Goal: Task Accomplishment & Management: Manage account settings

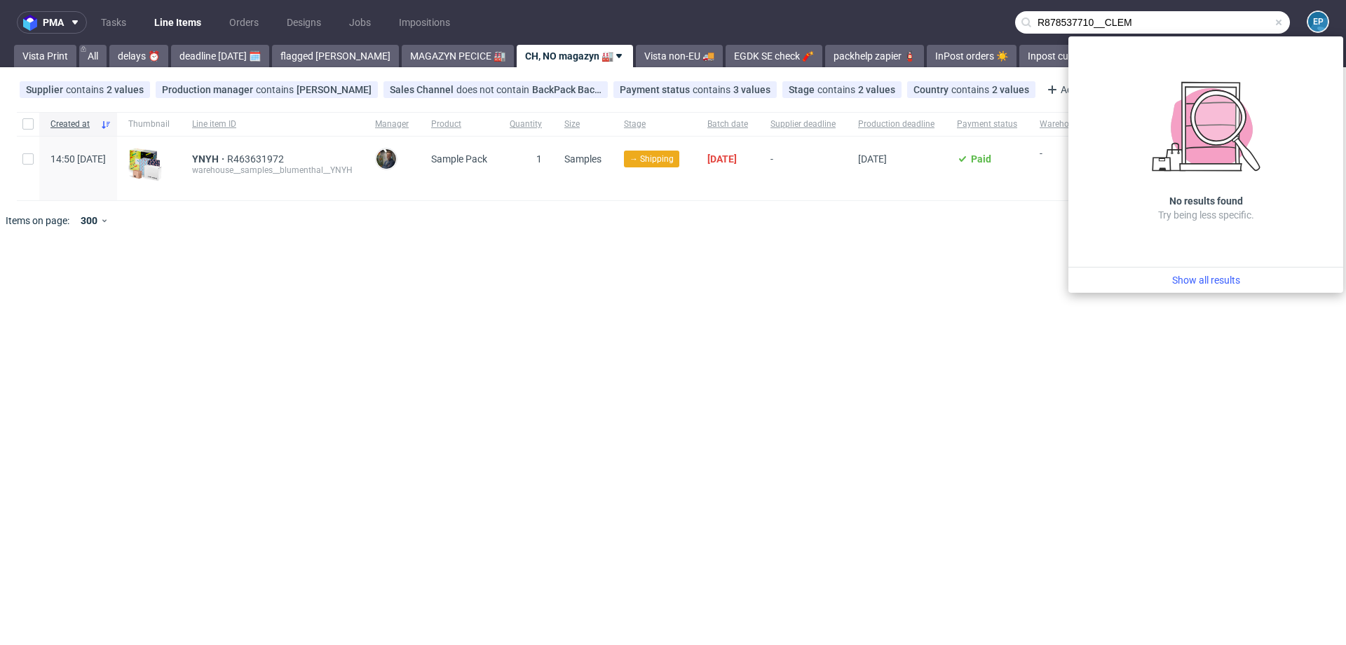
drag, startPoint x: 1102, startPoint y: 25, endPoint x: 983, endPoint y: 21, distance: 119.9
click at [983, 22] on nav "pma Tasks Line Items Orders Designs Jobs Impositions R878537710__CLEM EP" at bounding box center [673, 22] width 1346 height 45
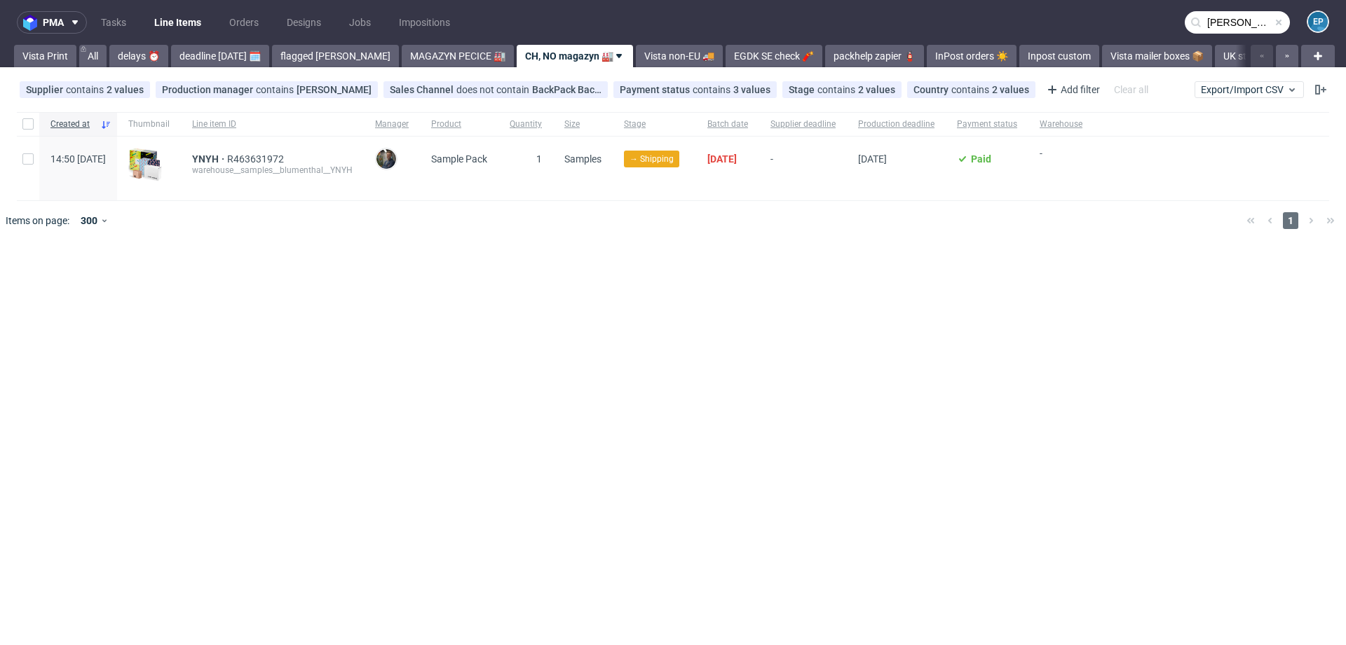
type input "CLEM"
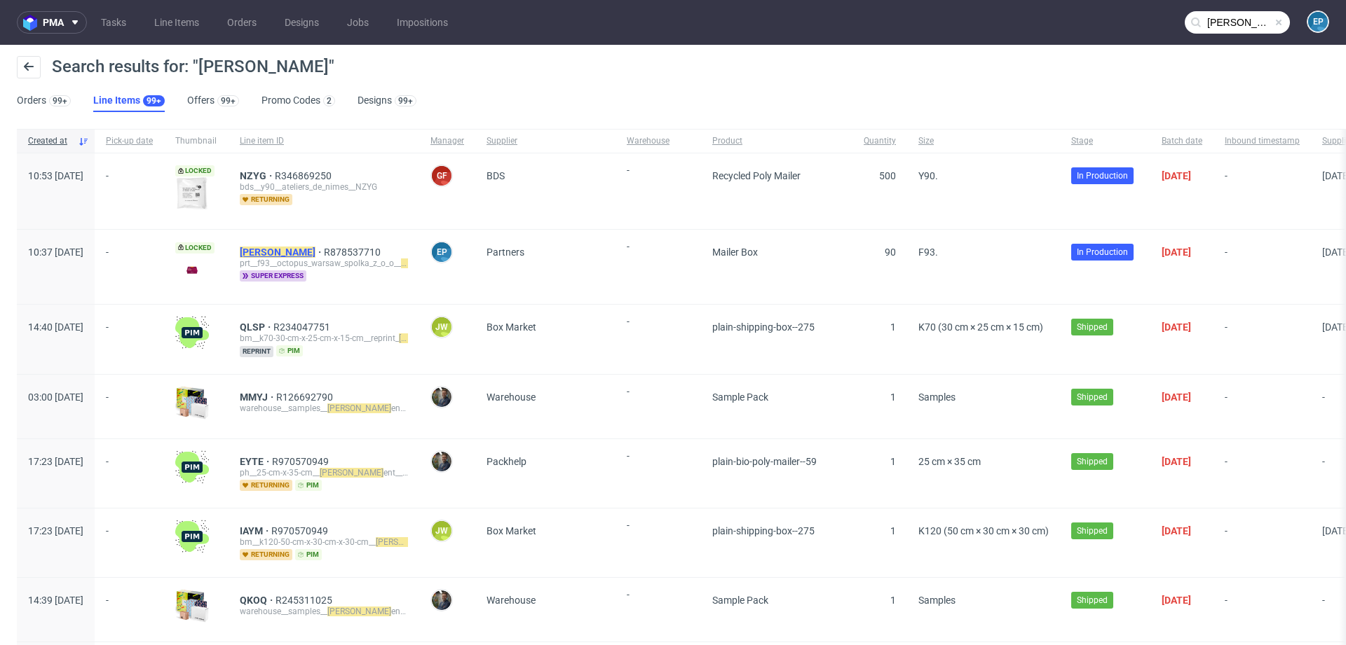
click at [296, 255] on mark "CLEM" at bounding box center [278, 252] width 76 height 11
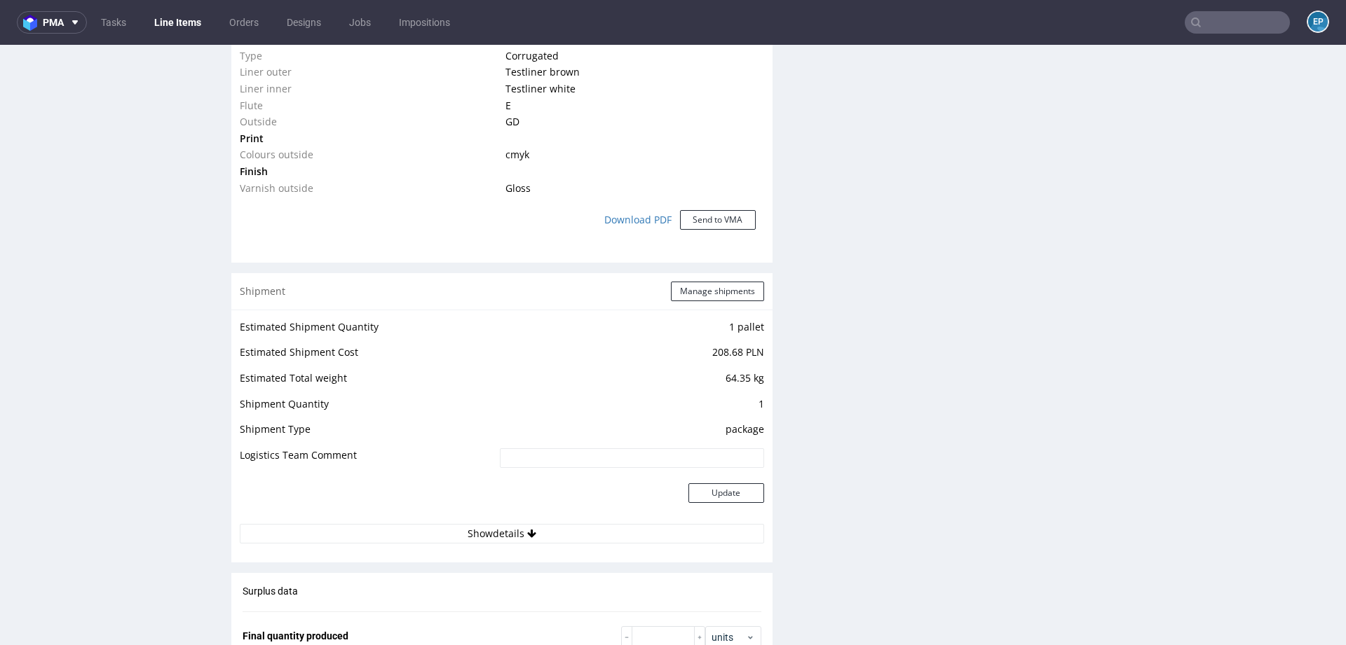
scroll to position [1299, 0]
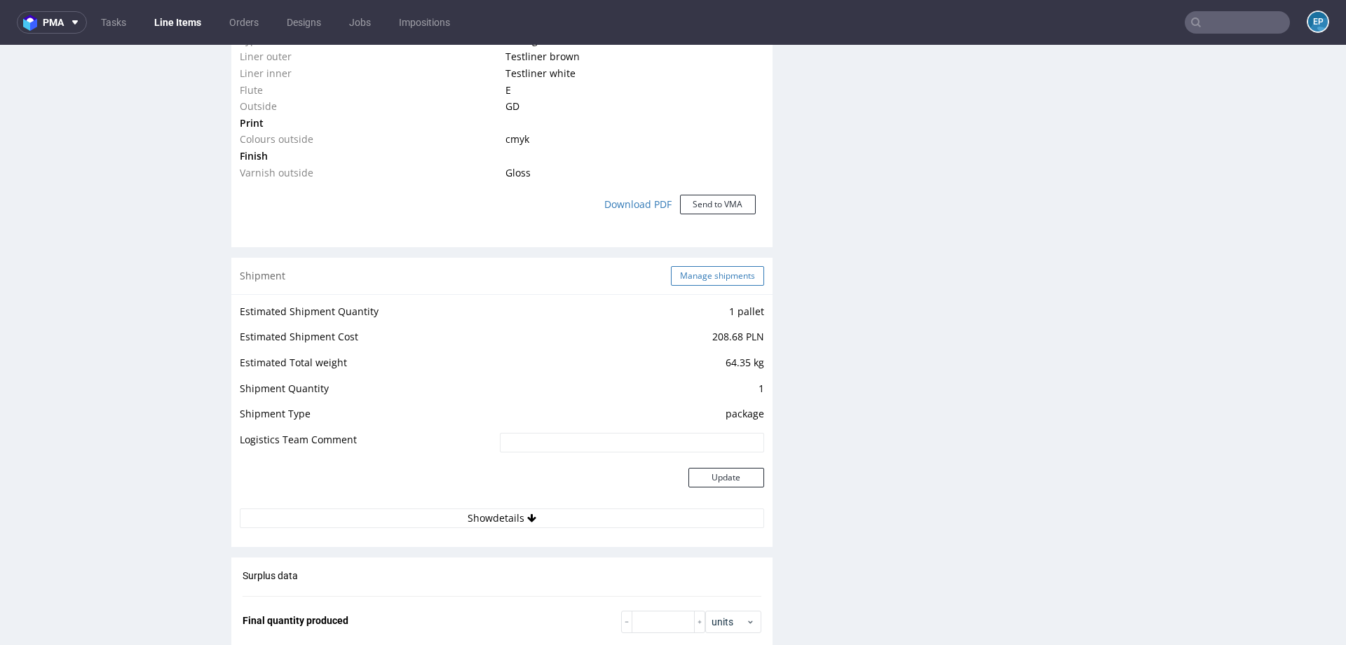
click at [718, 266] on button "Manage shipments" at bounding box center [717, 276] width 93 height 20
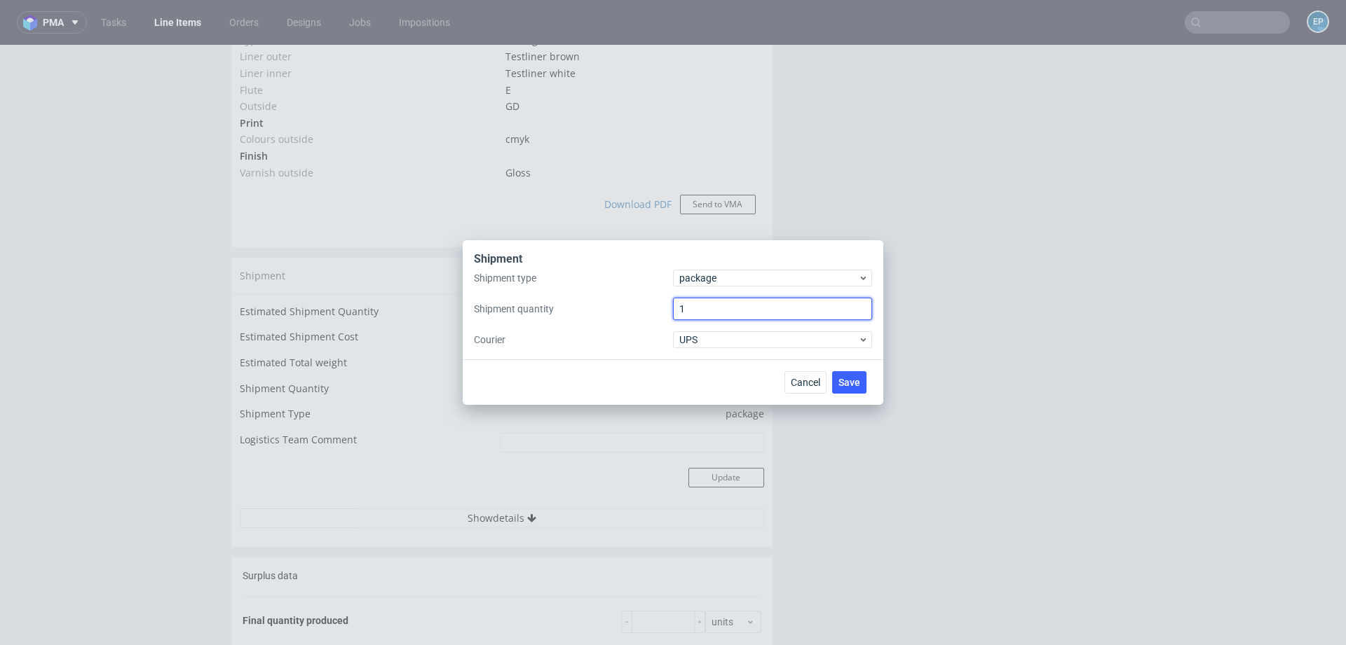
click at [706, 314] on input "1" at bounding box center [772, 309] width 199 height 22
type input "2"
click at [865, 382] on button "Save" at bounding box center [849, 382] width 34 height 22
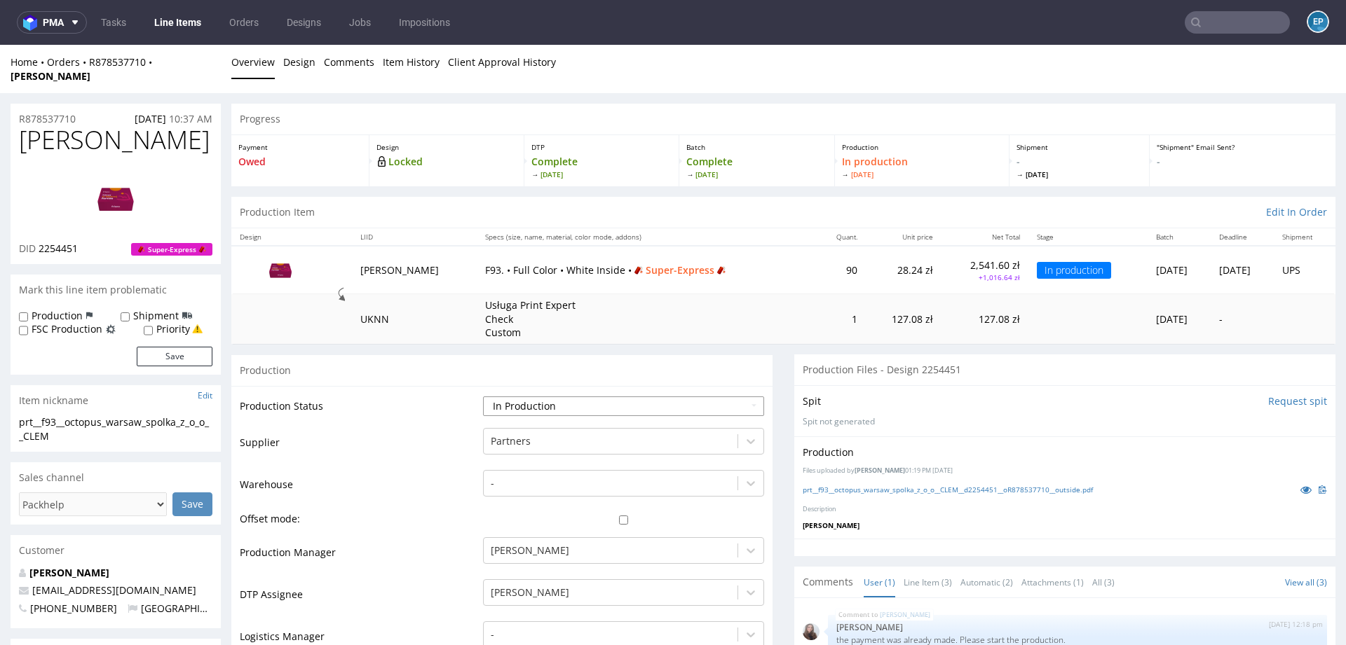
click at [544, 397] on select "Waiting for Artwork Waiting for Diecut Waiting for Mockup Waiting for DTP Waiti…" at bounding box center [623, 407] width 281 height 20
select select "production_complete"
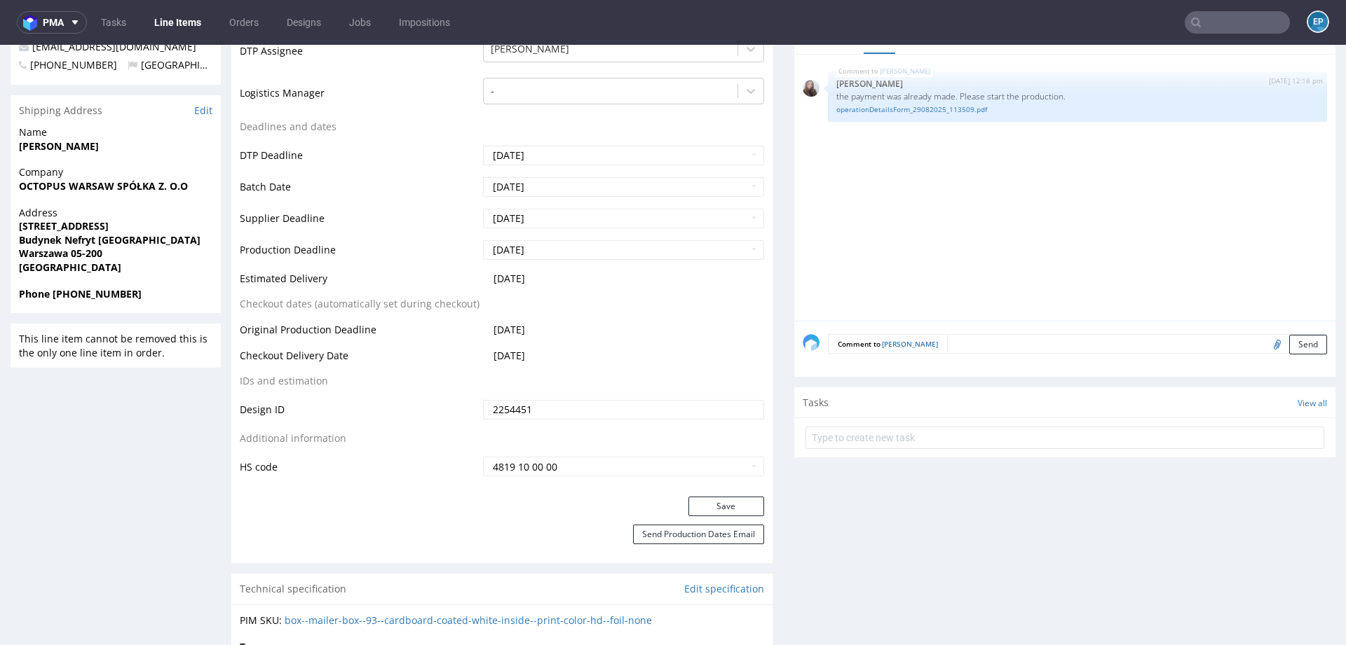
scroll to position [558, 0]
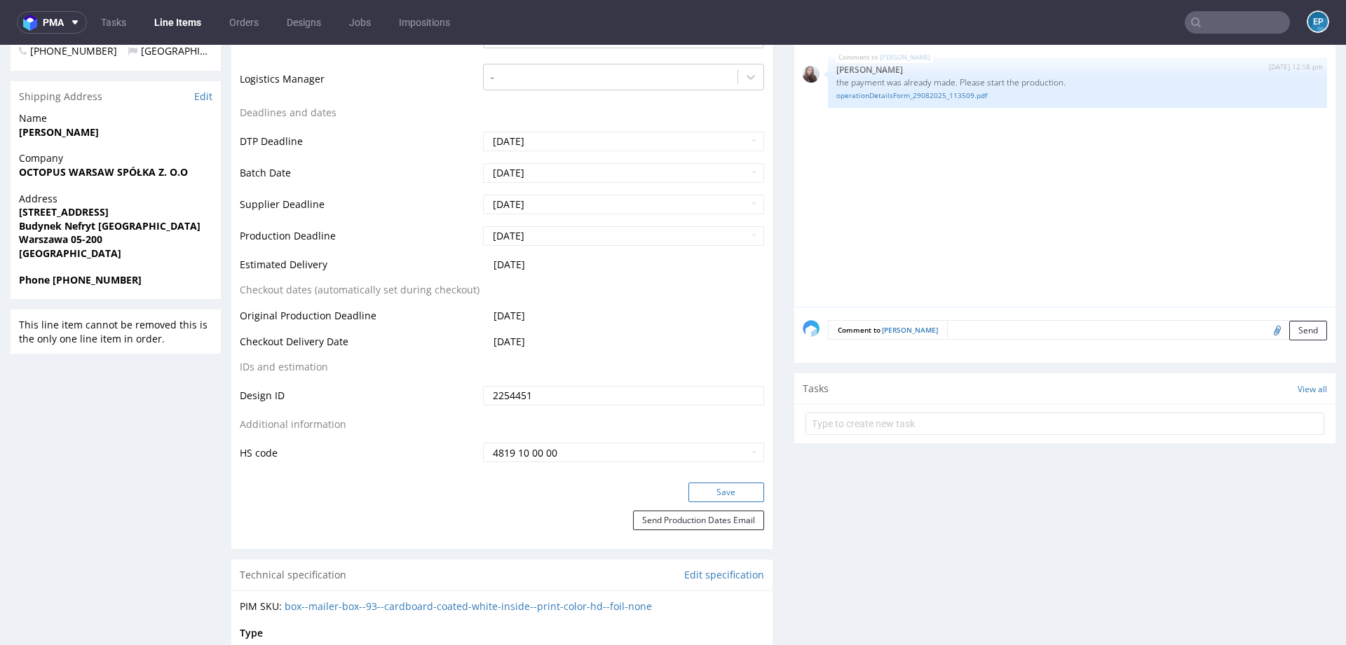
click at [705, 483] on button "Save" at bounding box center [726, 493] width 76 height 20
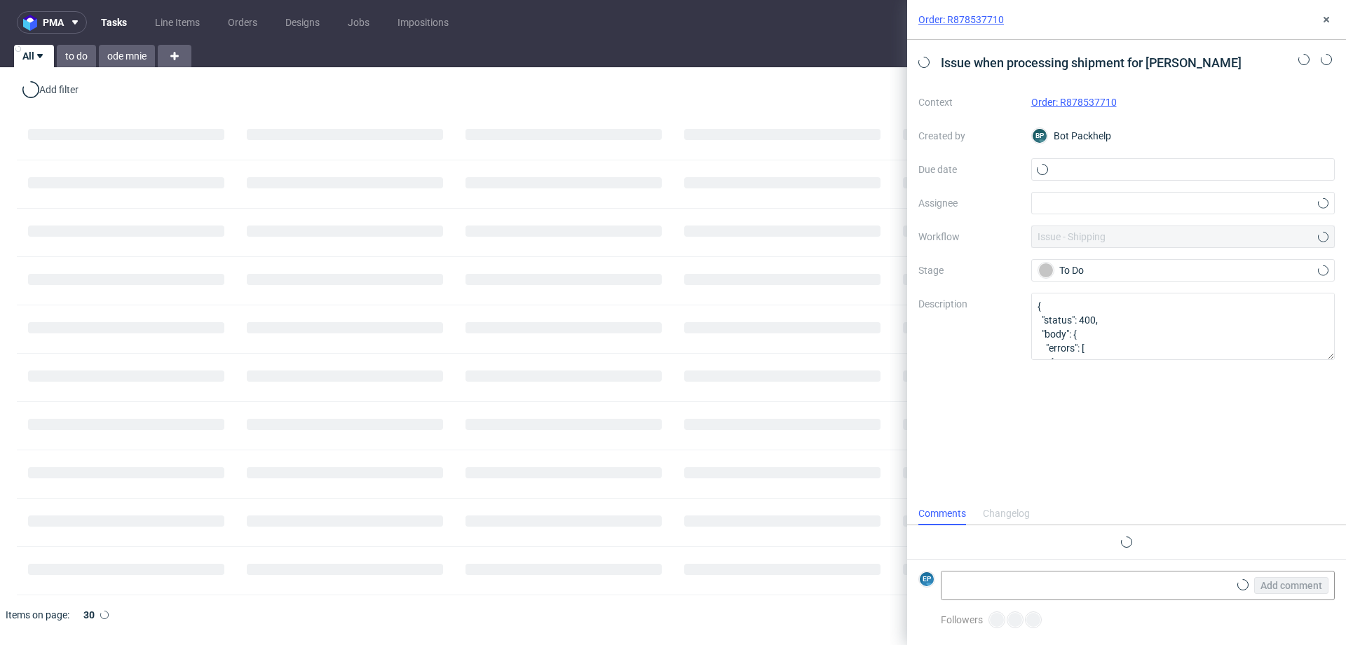
scroll to position [11, 0]
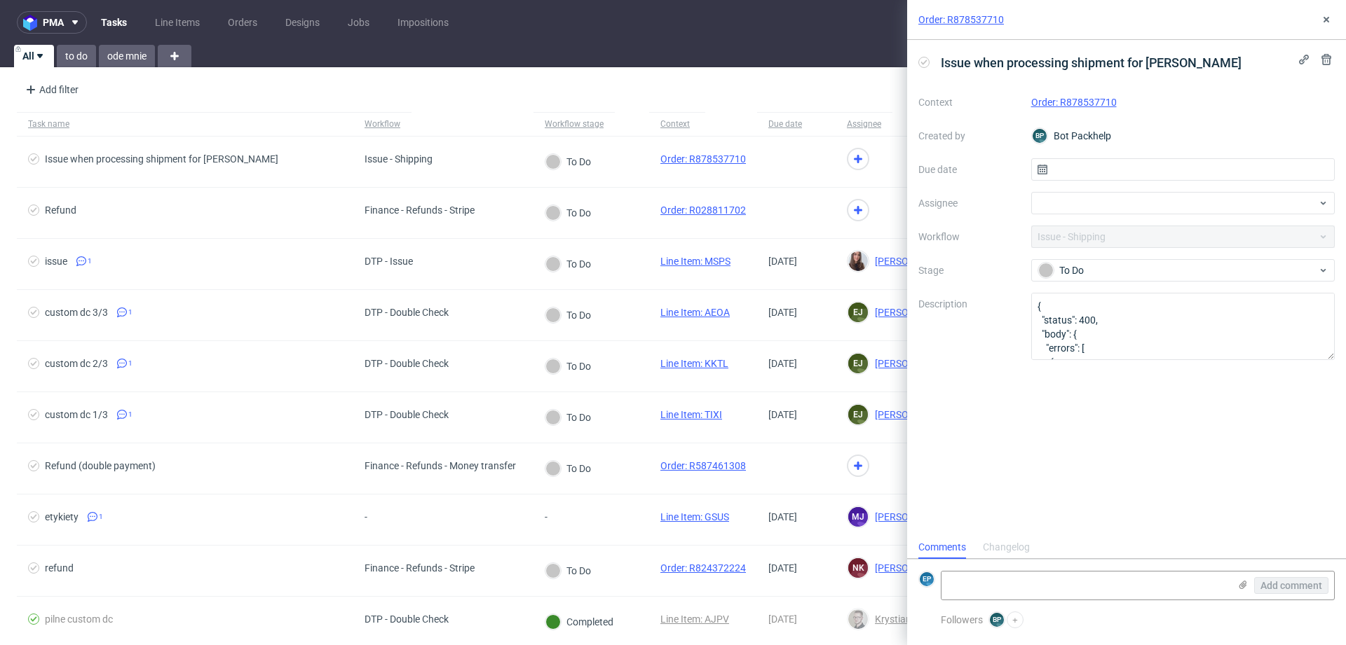
click at [1089, 99] on link "Order: R878537710" at bounding box center [1073, 102] width 85 height 11
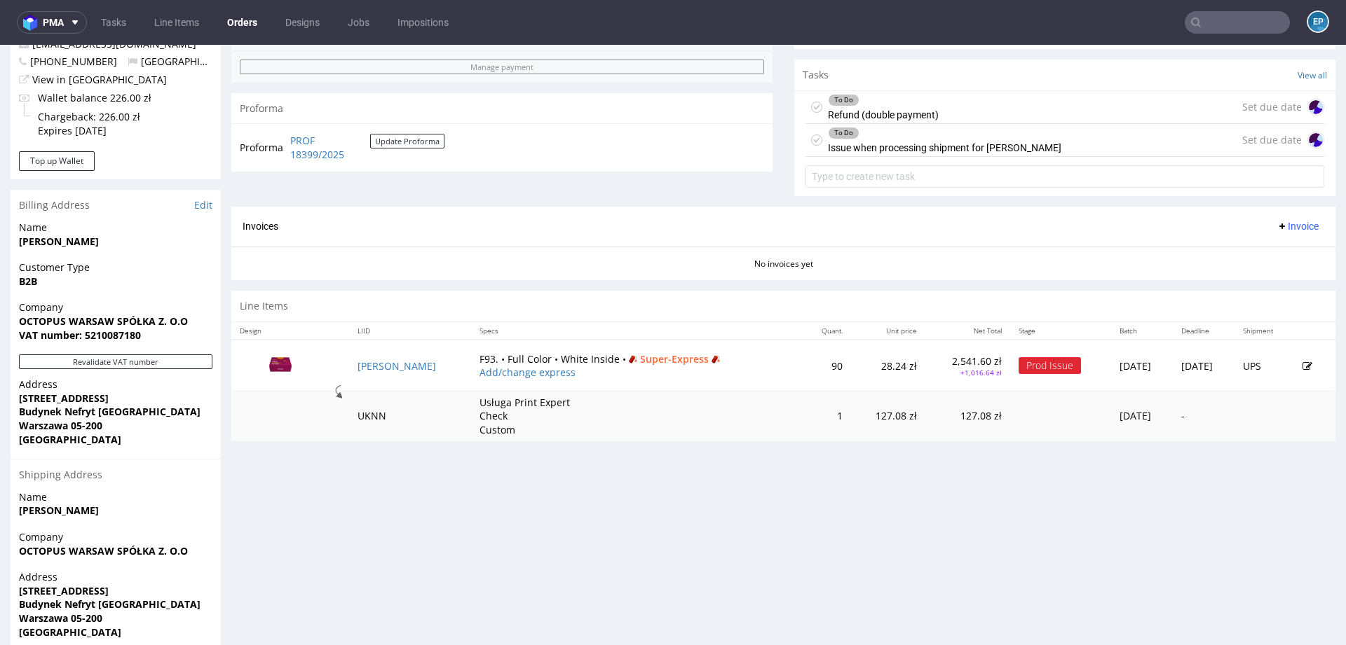
scroll to position [537, 0]
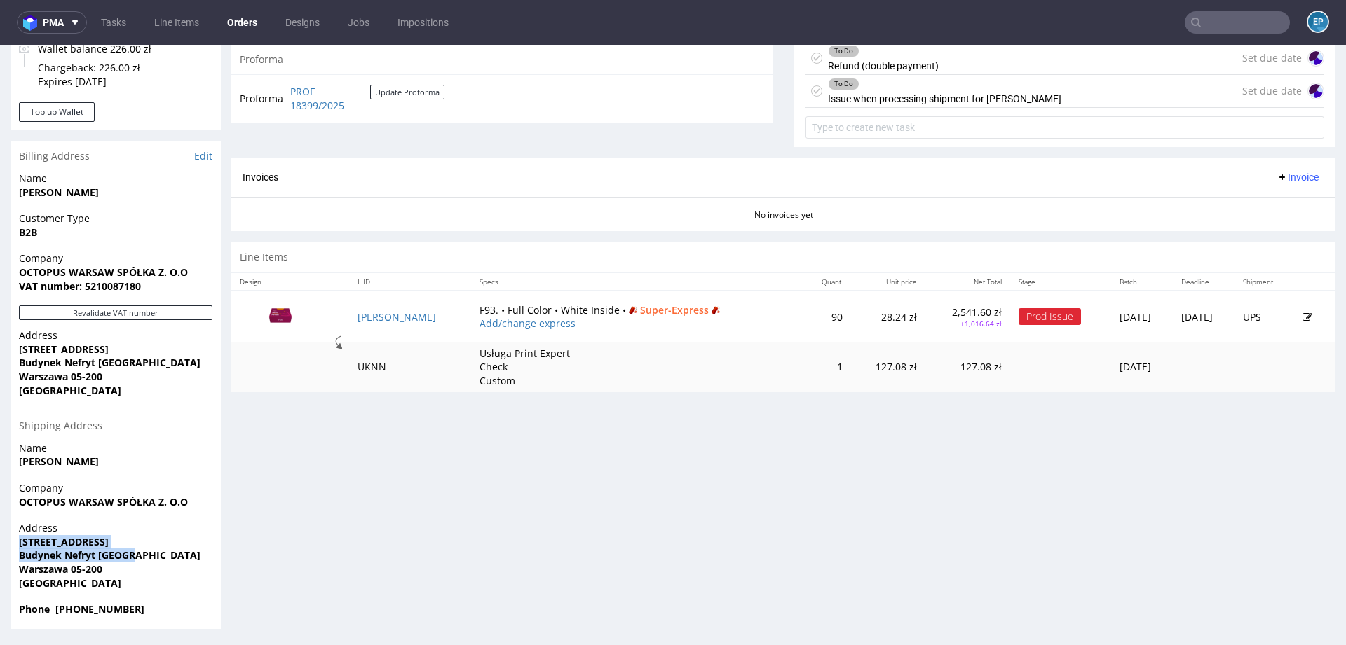
drag, startPoint x: 19, startPoint y: 541, endPoint x: 150, endPoint y: 552, distance: 131.5
click at [150, 552] on p "Address Domaniewska 39 Budynek Nefryt Warsaw Warszawa 05-200 Poland" at bounding box center [115, 555] width 193 height 69
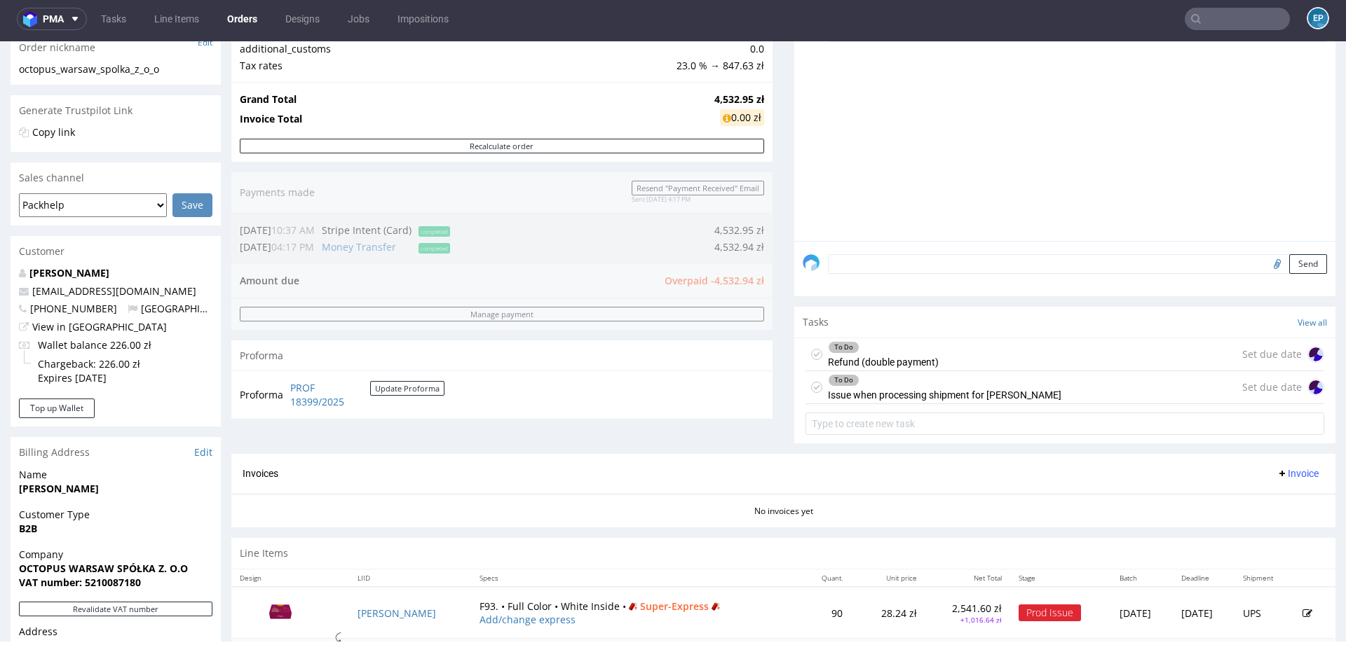
scroll to position [242, 0]
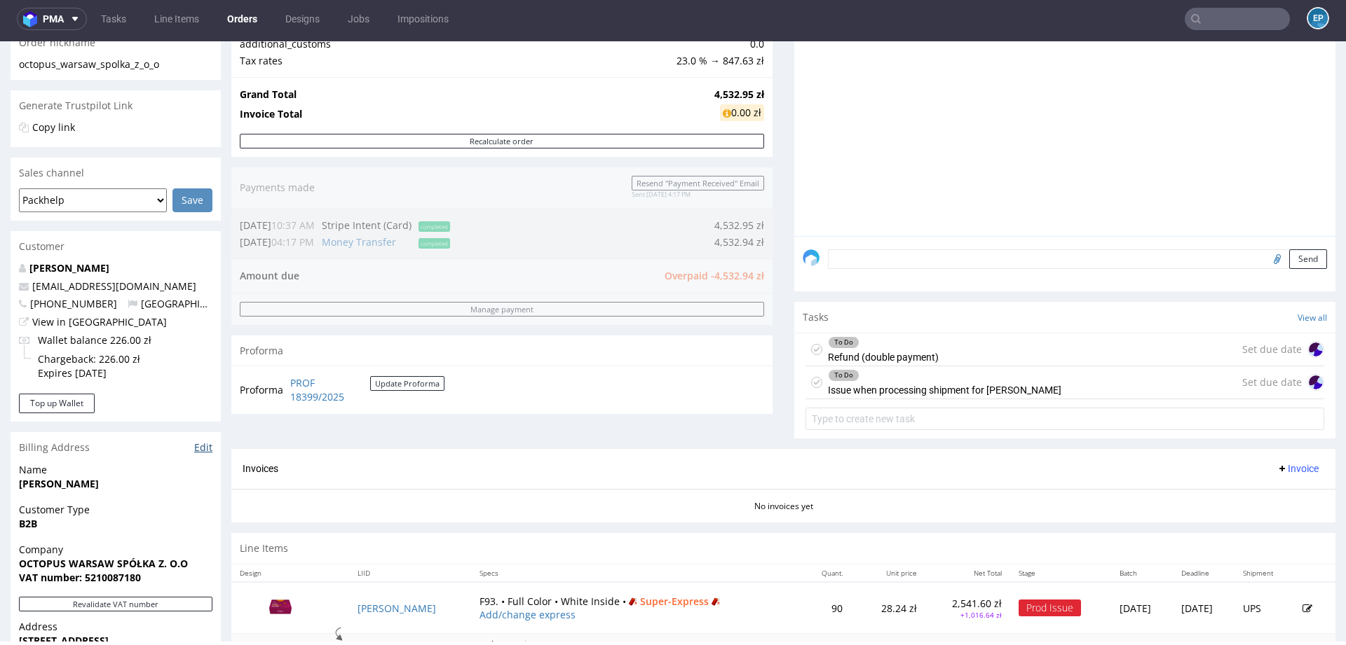
click at [199, 441] on link "Edit" at bounding box center [203, 448] width 18 height 14
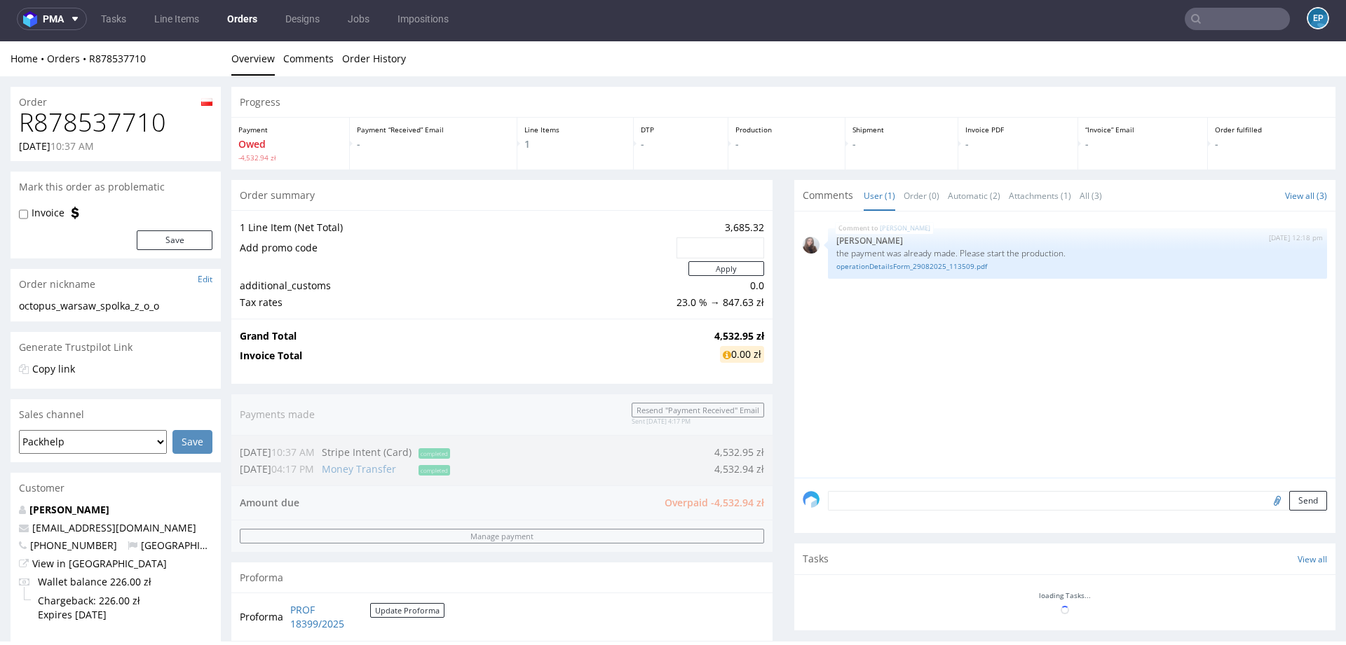
scroll to position [233, 0]
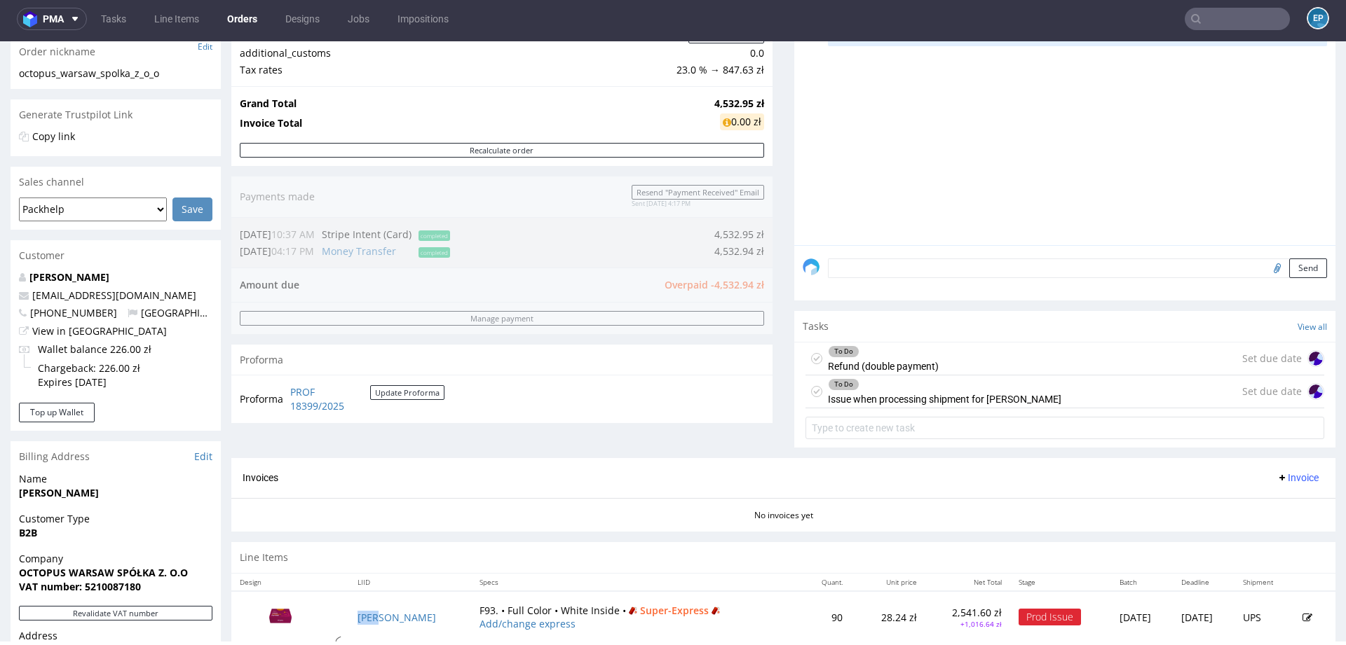
click at [366, 622] on td "CLEM" at bounding box center [409, 617] width 121 height 52
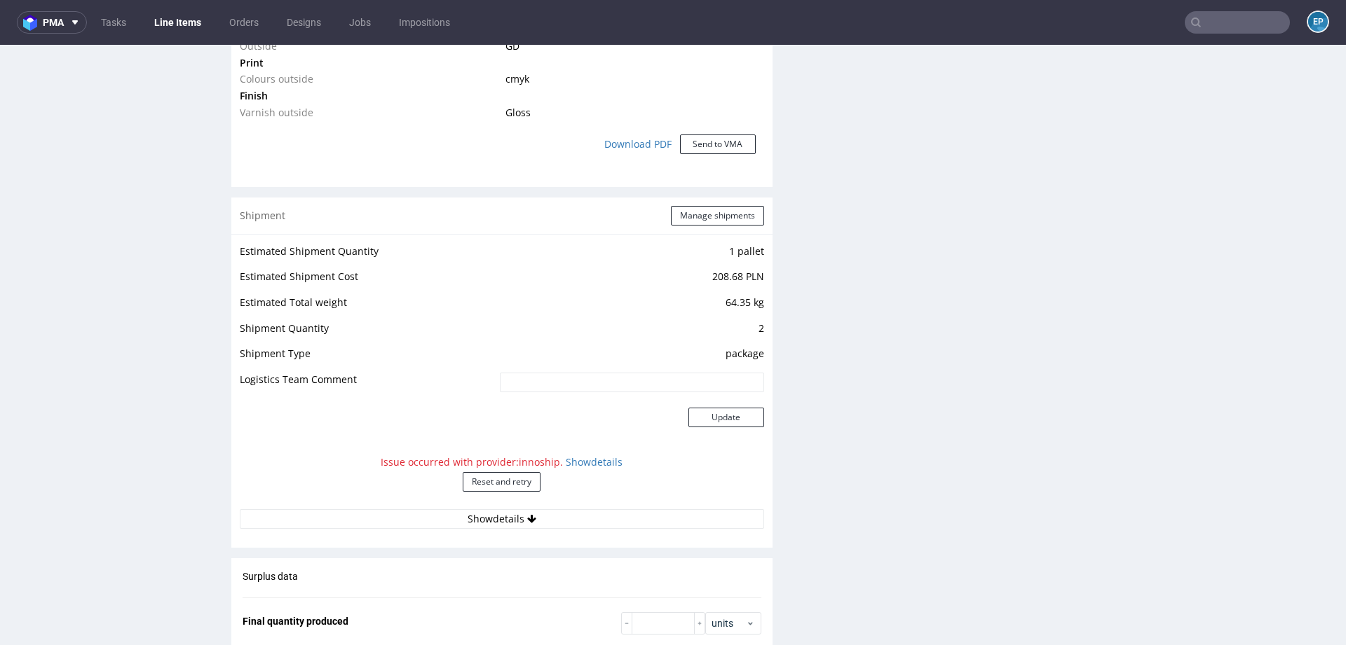
scroll to position [1392, 0]
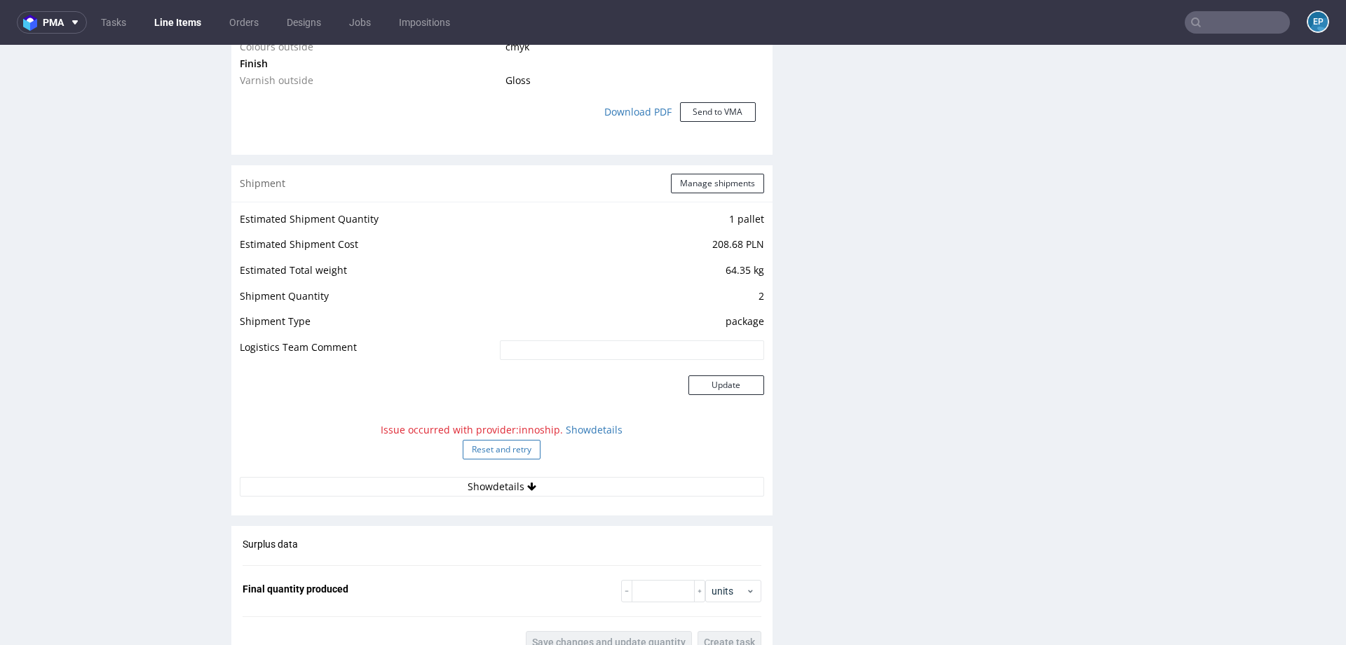
click at [503, 440] on button "Reset and retry" at bounding box center [502, 450] width 78 height 20
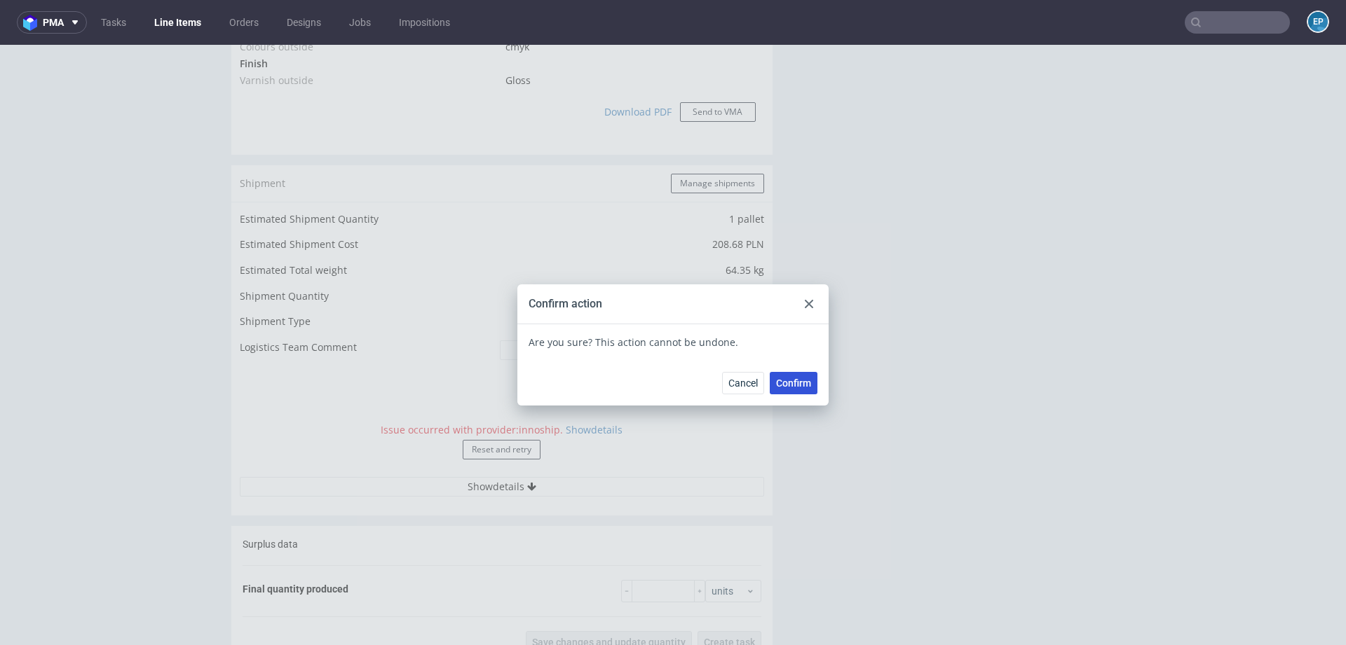
click at [782, 376] on button "Confirm" at bounding box center [793, 383] width 48 height 22
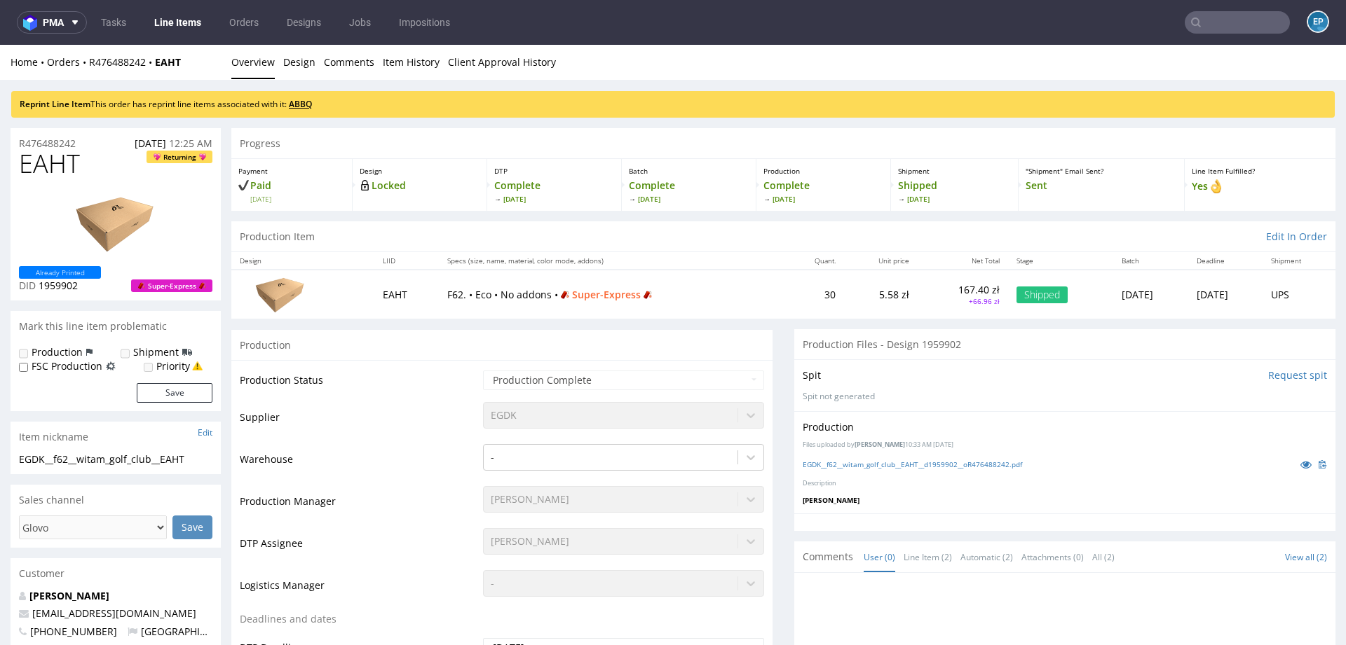
click at [301, 102] on link "ABBQ" at bounding box center [300, 104] width 23 height 12
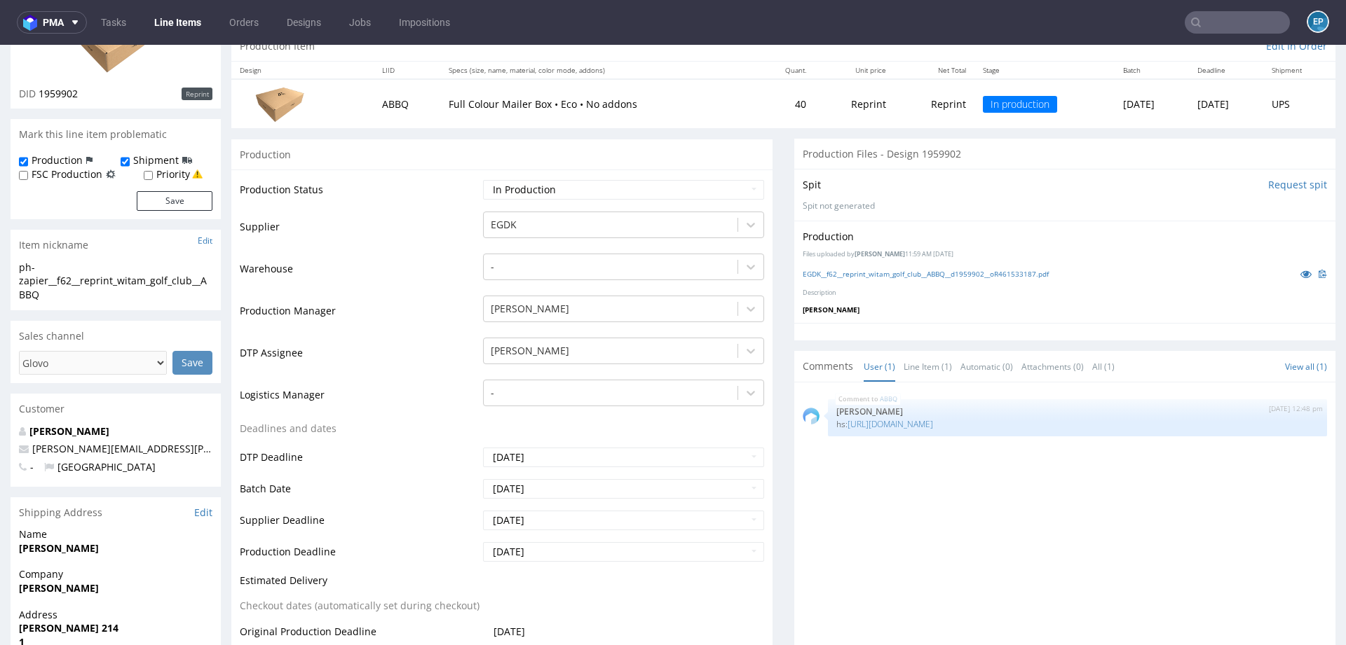
scroll to position [182, 0]
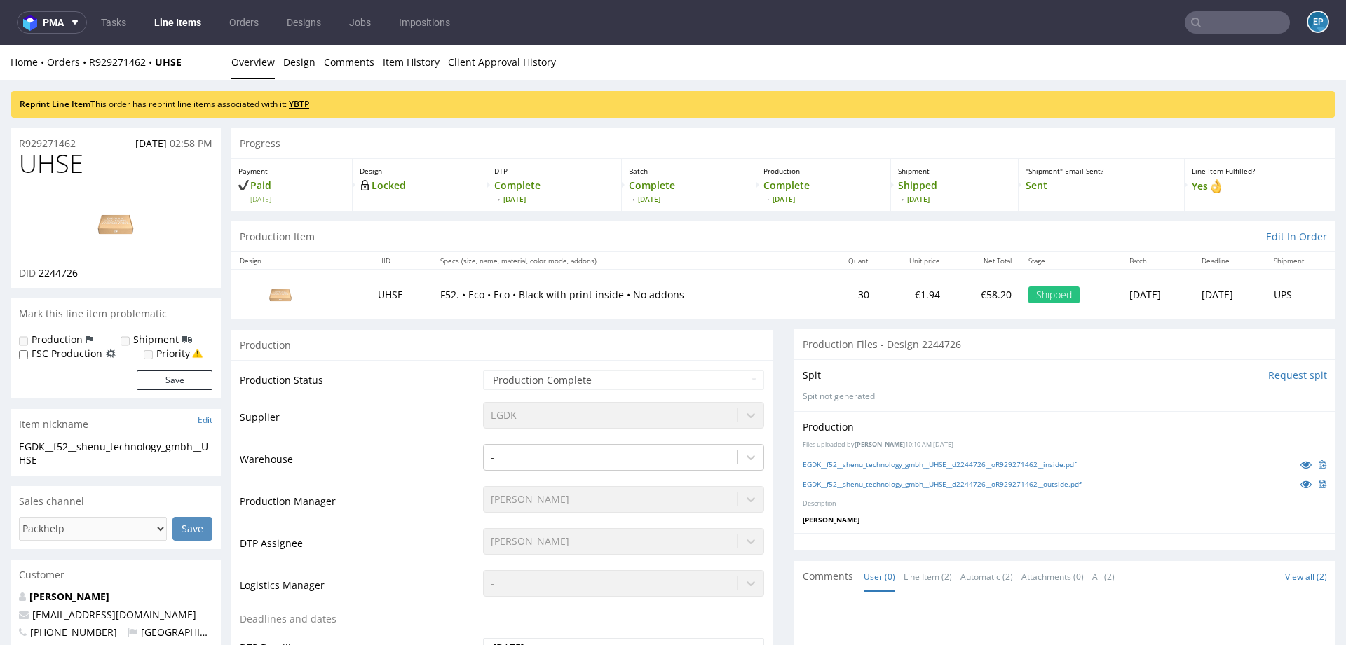
click at [309, 103] on link "YBTP" at bounding box center [299, 104] width 20 height 12
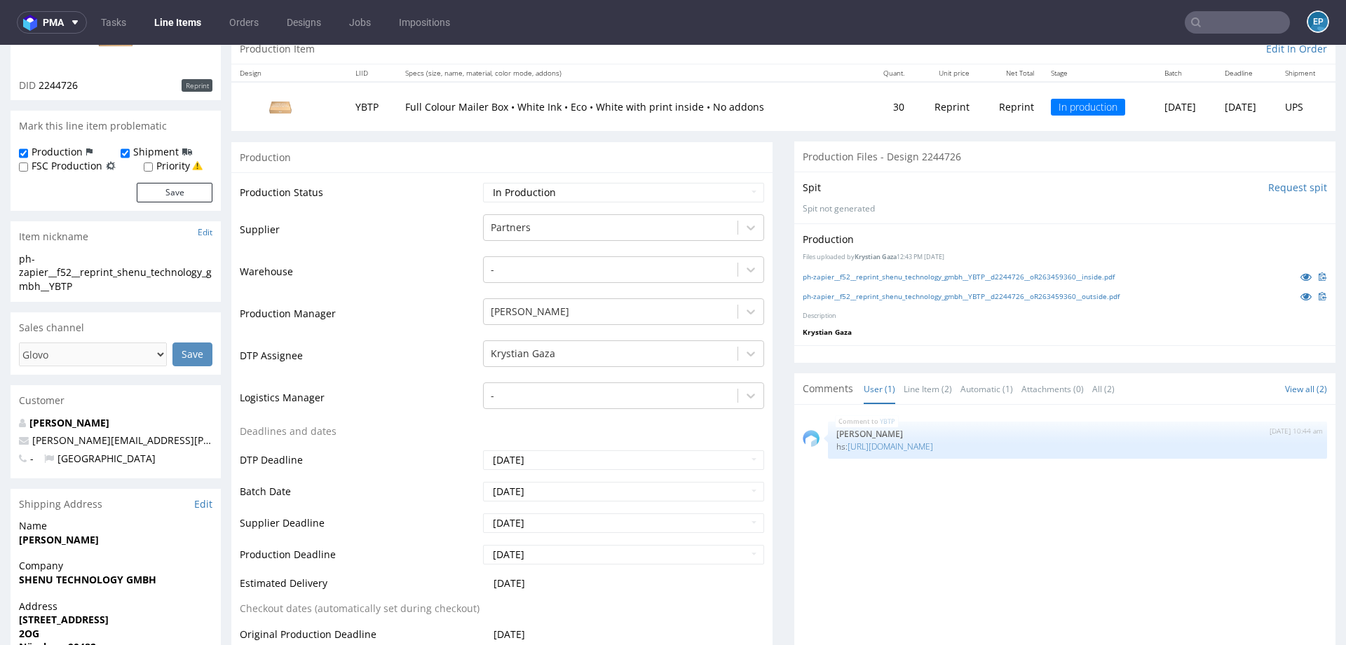
scroll to position [189, 0]
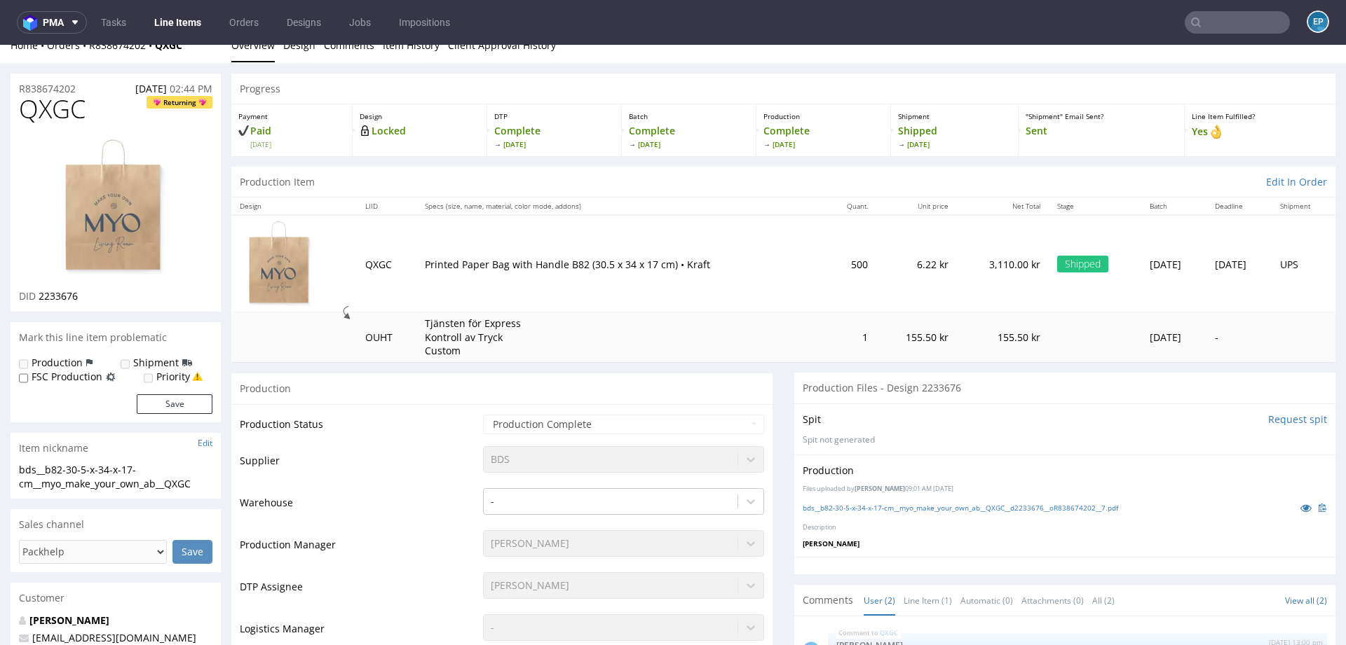
scroll to position [13, 0]
